Goal: Task Accomplishment & Management: Manage account settings

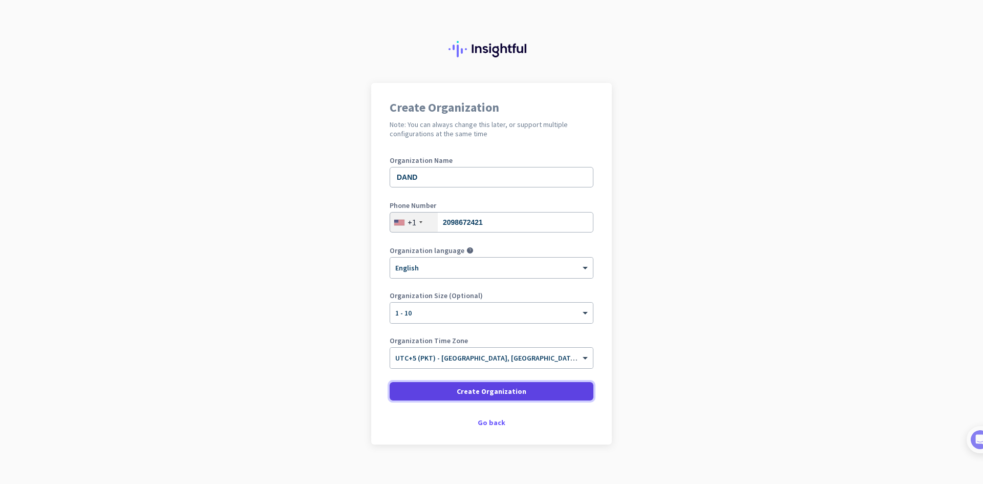
click at [510, 395] on span "Create Organization" at bounding box center [492, 391] width 70 height 10
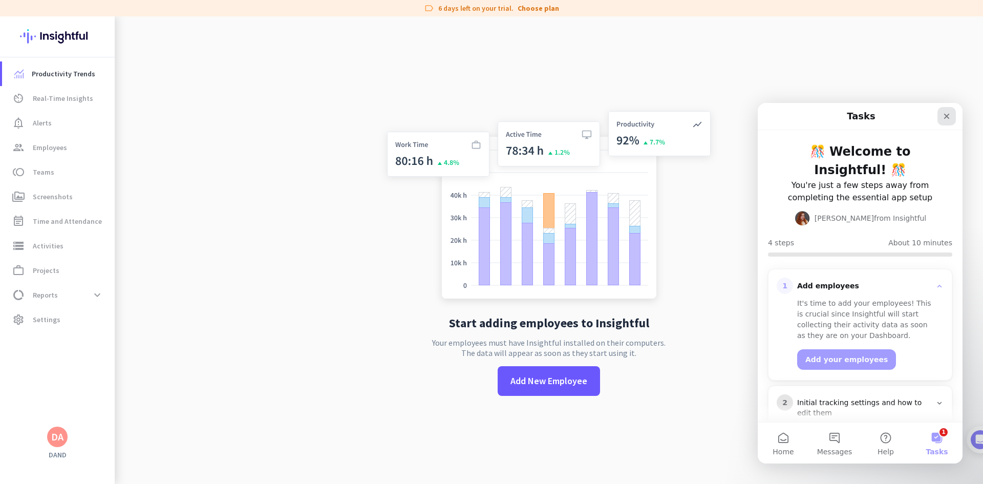
click at [948, 116] on icon "Close" at bounding box center [946, 116] width 8 height 8
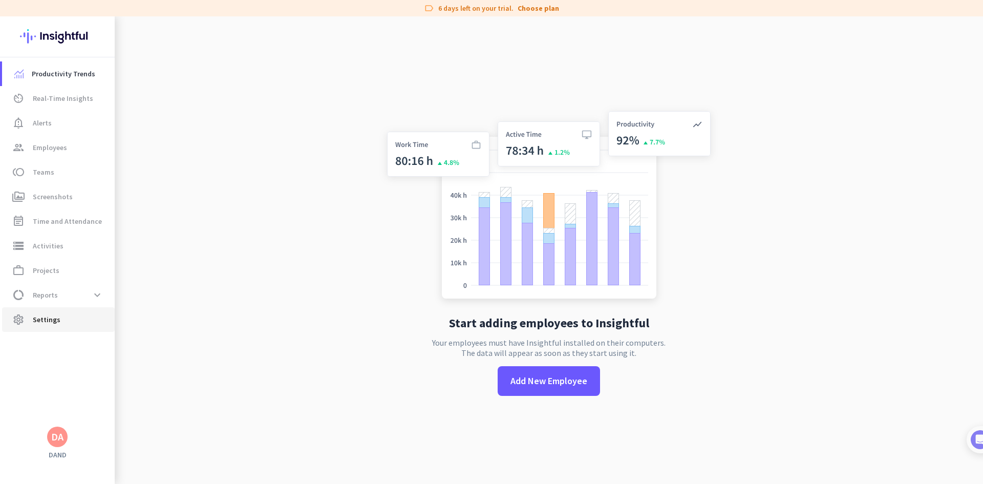
click at [70, 320] on span "settings Settings" at bounding box center [58, 319] width 96 height 12
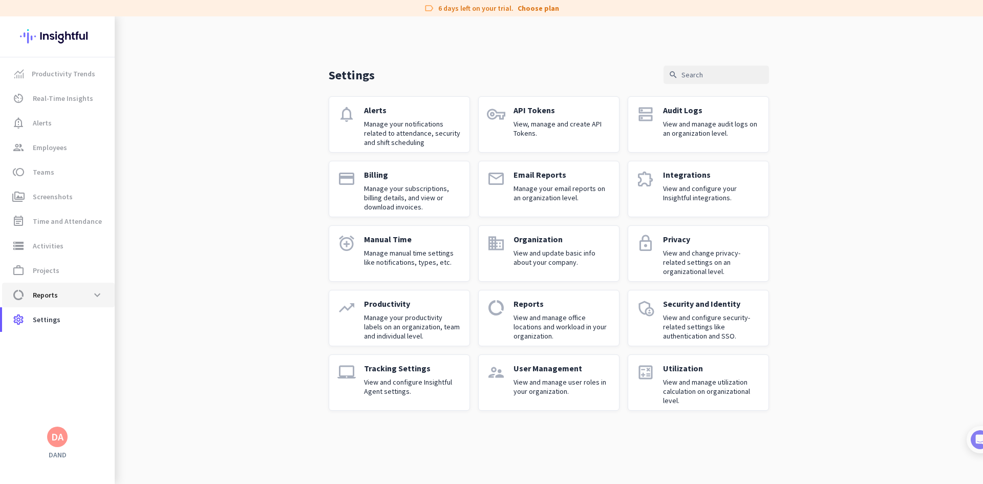
click at [87, 297] on span "data_usage Reports expand_more" at bounding box center [58, 295] width 96 height 18
click at [196, 236] on div "Settings search notifications Alerts Manage your notifications related to atten…" at bounding box center [549, 249] width 868 height 467
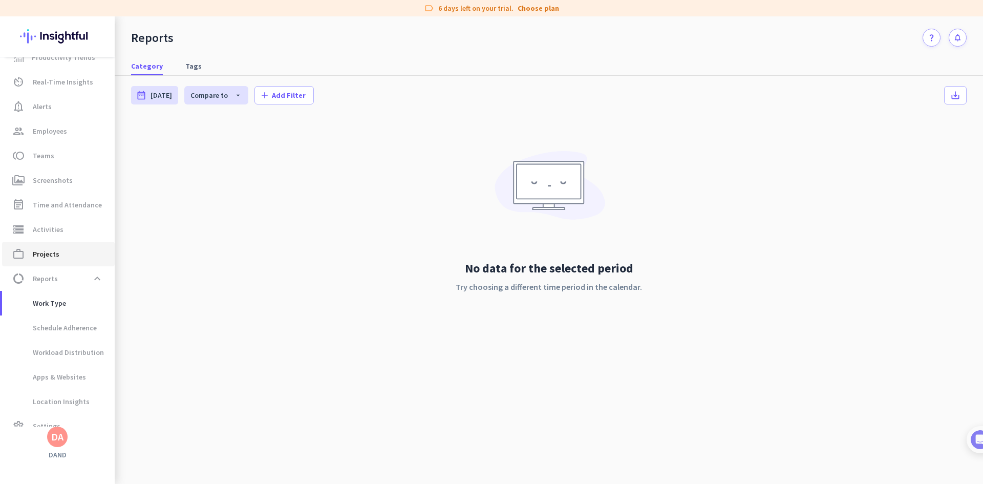
scroll to position [32, 0]
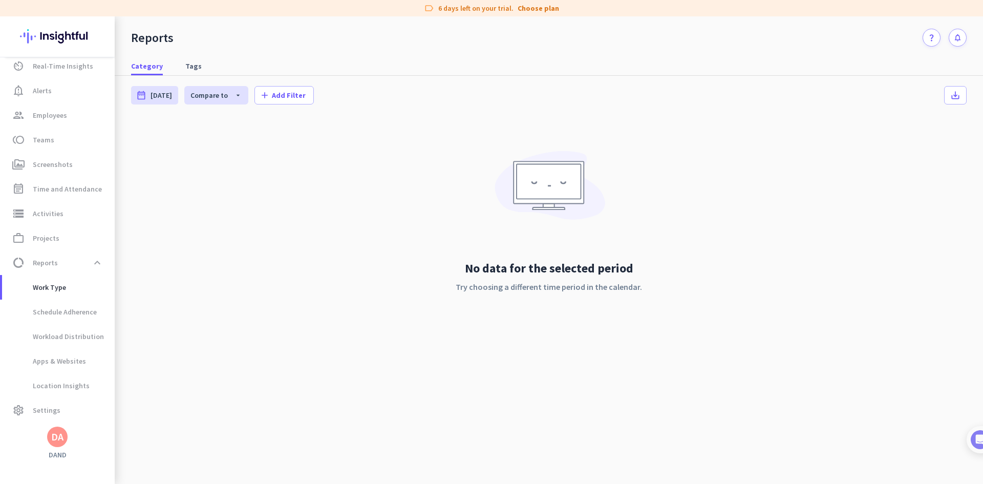
click at [448, 164] on div "No data for the selected period Try choosing a different time period in the cal…" at bounding box center [548, 231] width 835 height 226
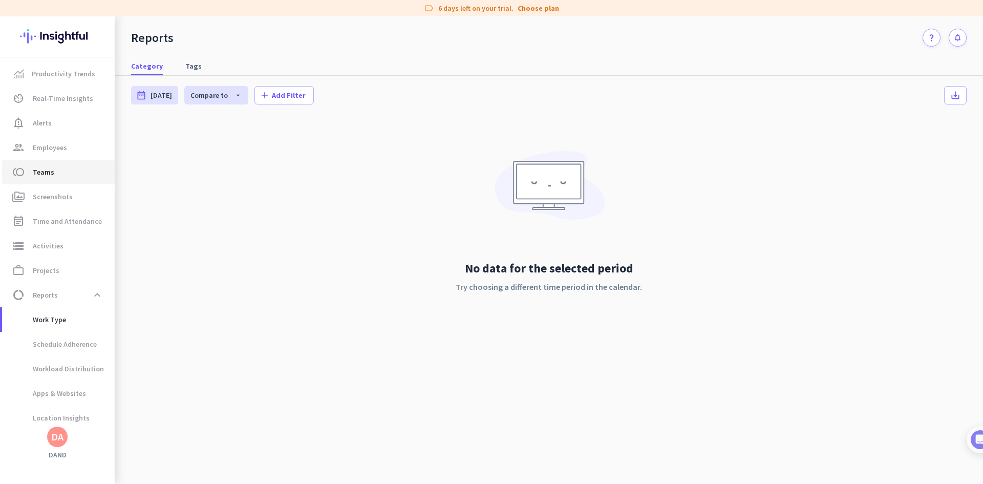
click at [53, 170] on span "toll Teams" at bounding box center [58, 172] width 96 height 12
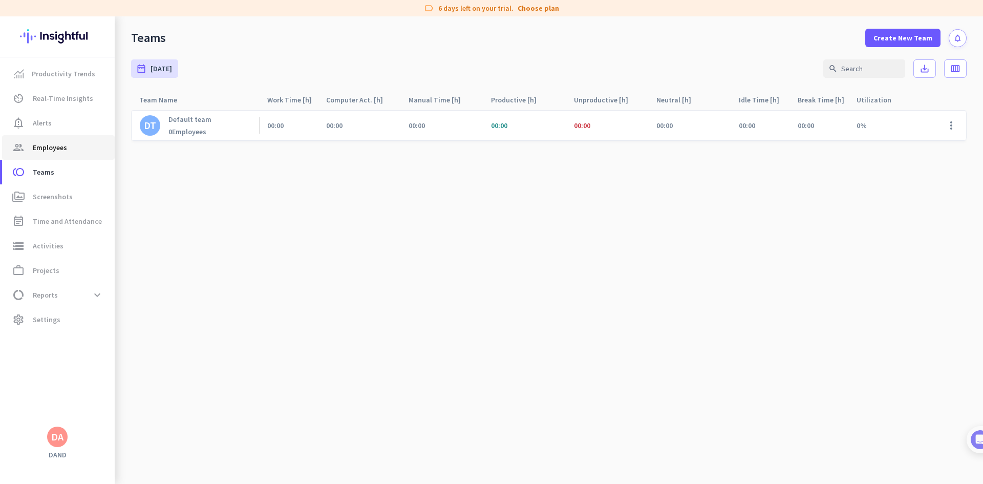
click at [50, 153] on span "Employees" at bounding box center [50, 147] width 34 height 12
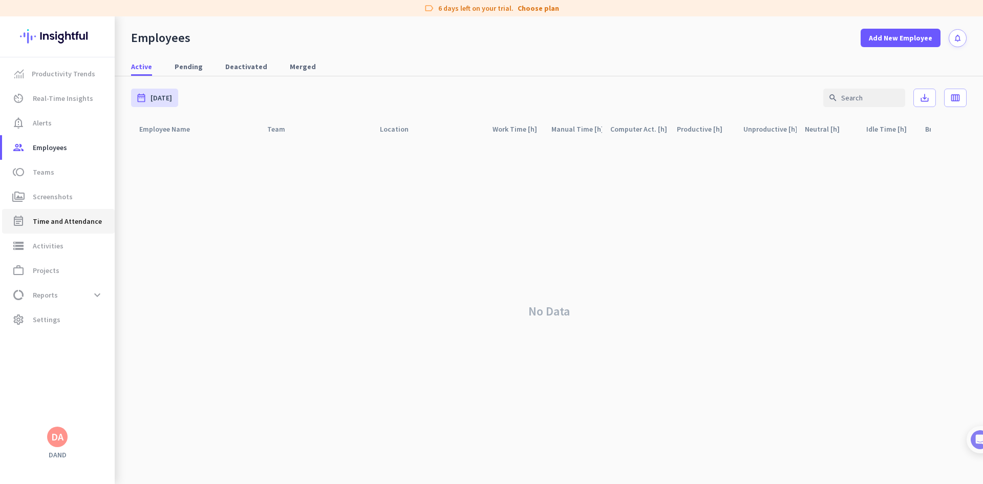
click at [66, 229] on link "event_note Time and Attendance" at bounding box center [58, 221] width 113 height 25
click at [35, 323] on span "Settings" at bounding box center [47, 319] width 28 height 12
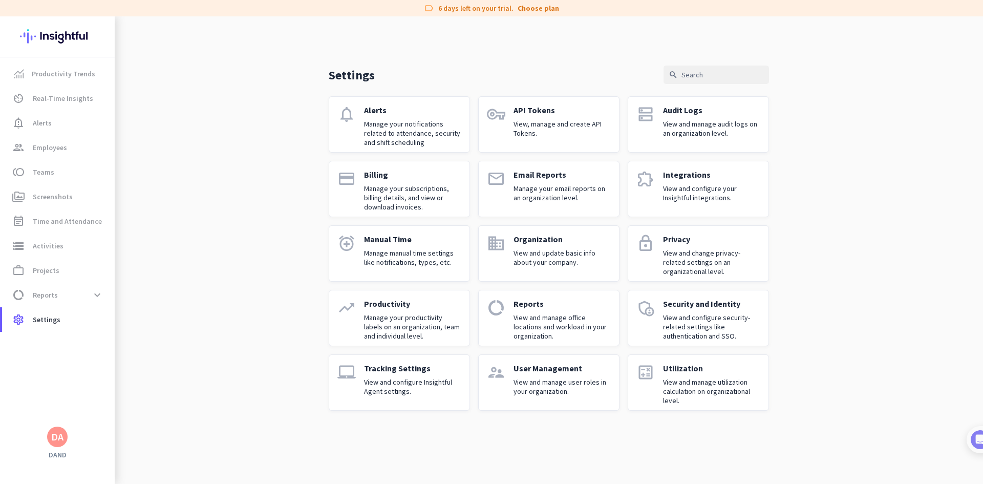
click at [555, 380] on p "View and manage user roles in your organization." at bounding box center [561, 386] width 97 height 18
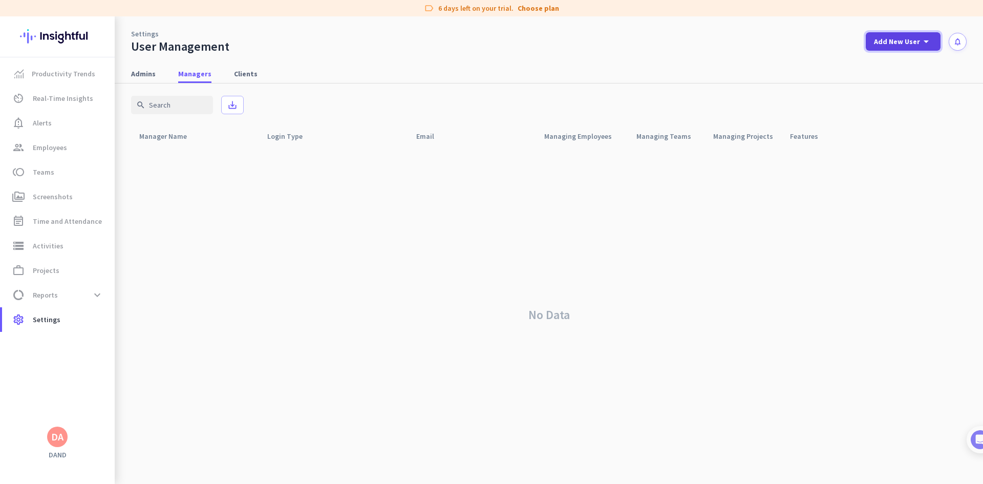
click at [916, 45] on span "Add New User" at bounding box center [897, 41] width 46 height 10
click at [944, 112] on div at bounding box center [491, 242] width 983 height 484
click at [142, 74] on span "Admins" at bounding box center [143, 74] width 25 height 10
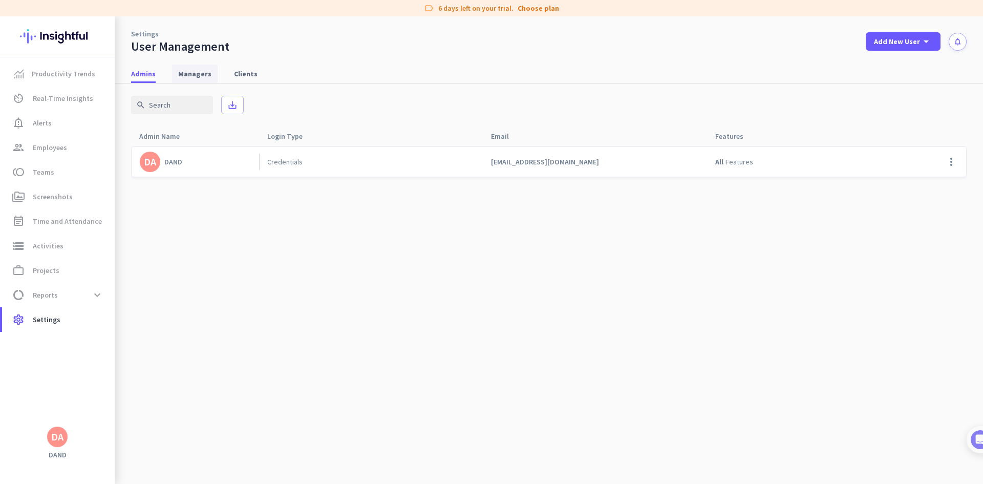
click at [190, 76] on span "Managers" at bounding box center [194, 74] width 33 height 10
click at [242, 79] on span "Clients" at bounding box center [246, 73] width 24 height 18
click at [57, 435] on div "DA" at bounding box center [57, 436] width 12 height 10
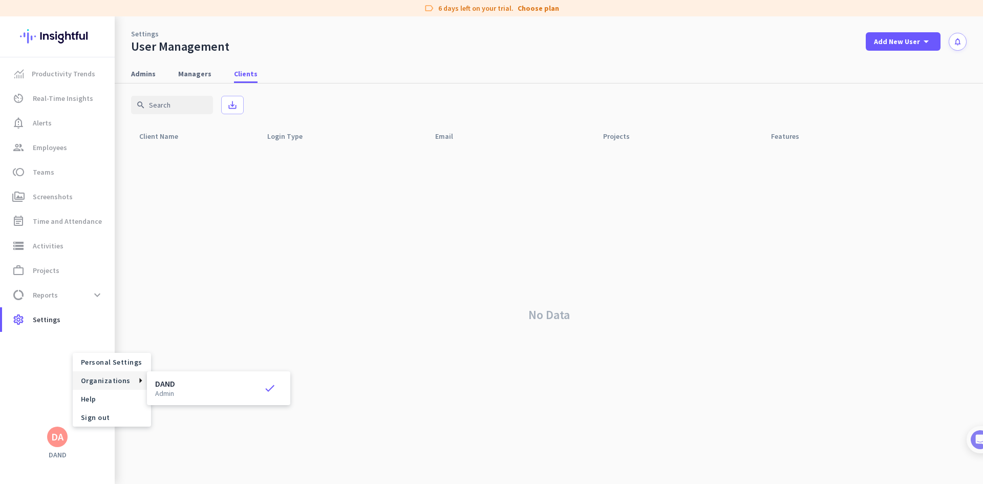
click at [119, 380] on span "Organizations" at bounding box center [106, 380] width 50 height 9
click at [168, 383] on h3 "DAND" at bounding box center [165, 383] width 20 height 8
click at [67, 147] on span "group Employees" at bounding box center [58, 147] width 96 height 12
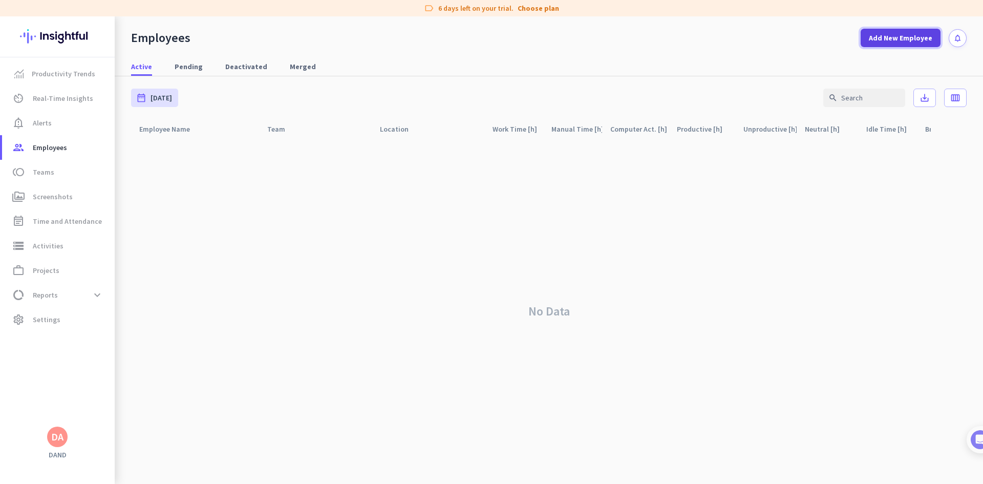
click at [912, 37] on span "Add New Employee" at bounding box center [900, 38] width 63 height 10
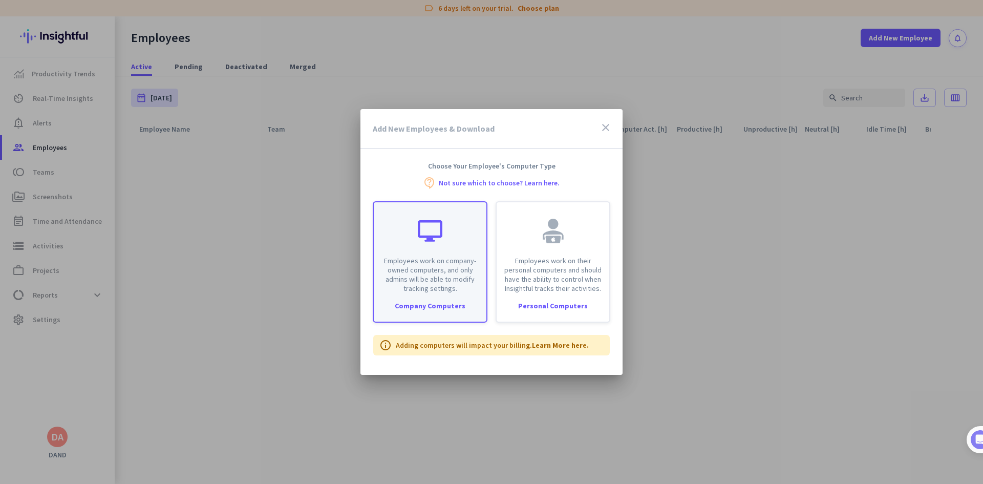
click at [457, 302] on div "Company Computers" at bounding box center [430, 305] width 113 height 7
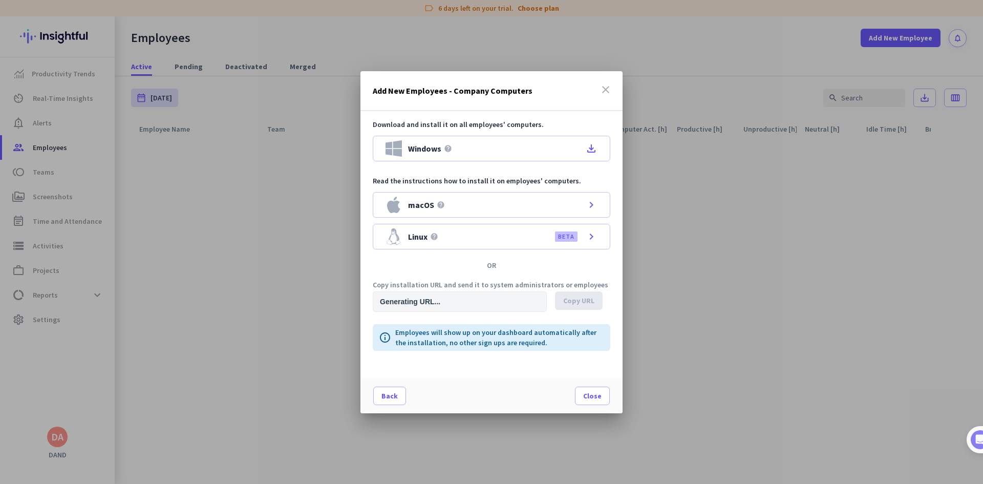
type input "[URL][DOMAIN_NAME]"
click at [595, 153] on icon "file_download" at bounding box center [591, 148] width 12 height 12
click at [606, 90] on icon "close" at bounding box center [605, 89] width 12 height 12
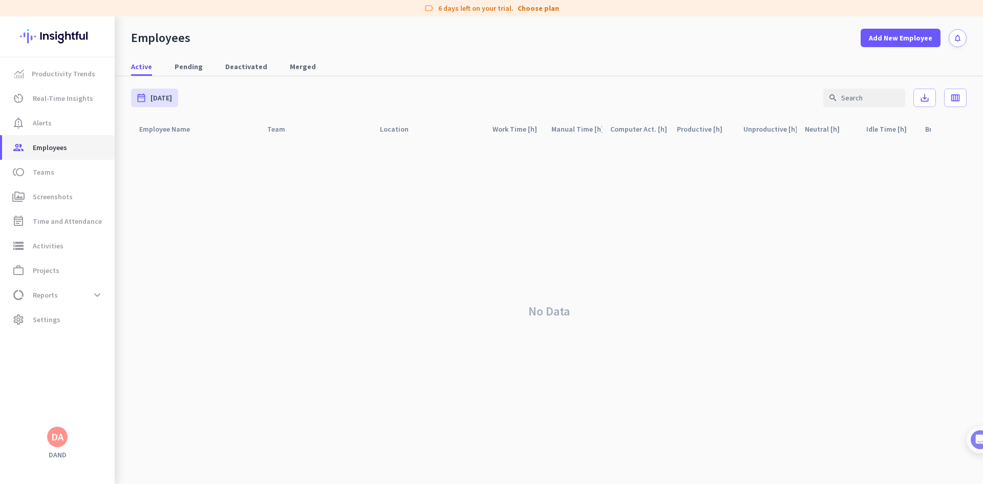
click at [68, 152] on span "group Employees" at bounding box center [58, 147] width 96 height 12
